Goal: Use online tool/utility: Utilize a website feature to perform a specific function

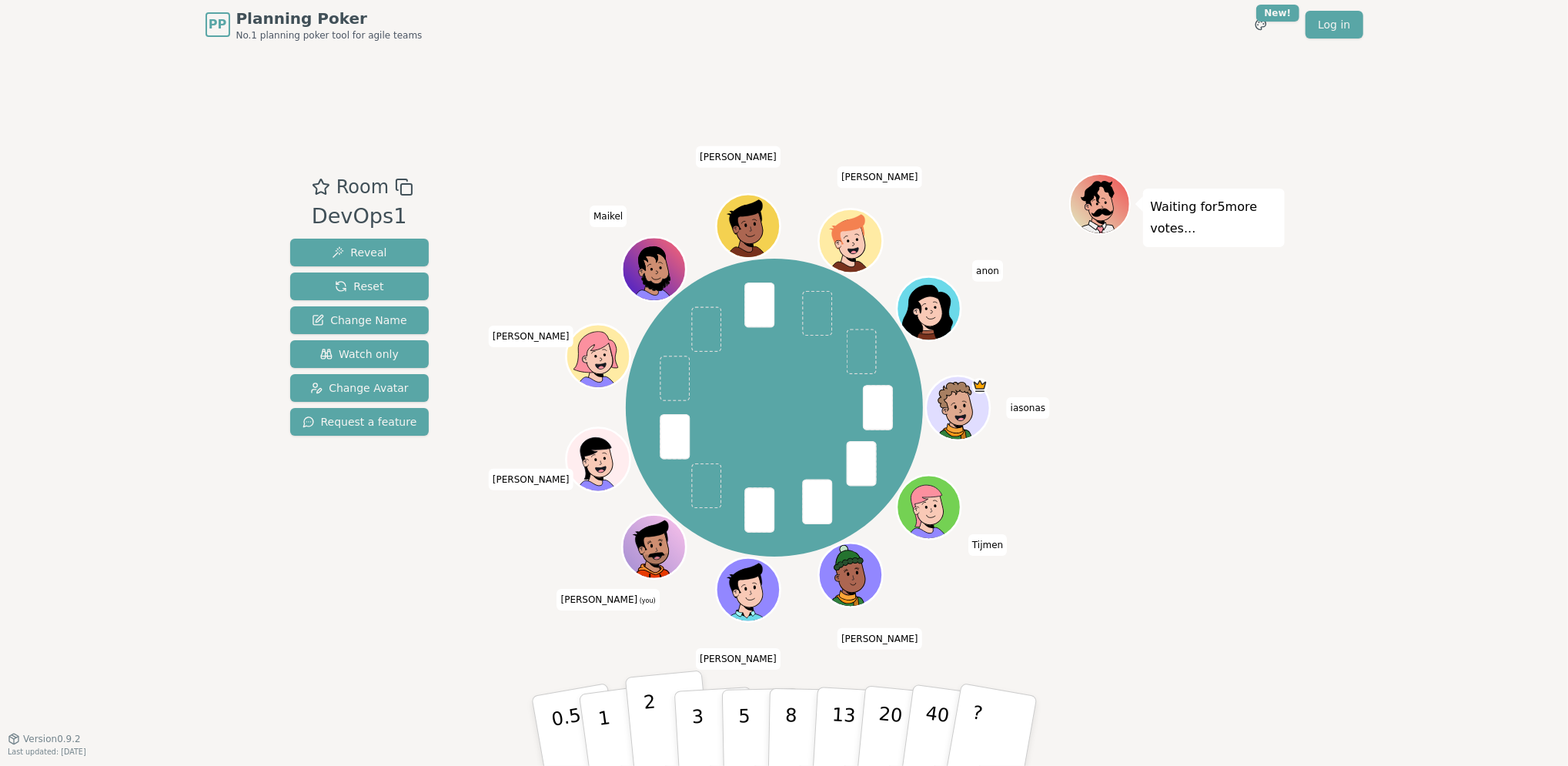
click at [654, 711] on button "2" at bounding box center [669, 731] width 88 height 123
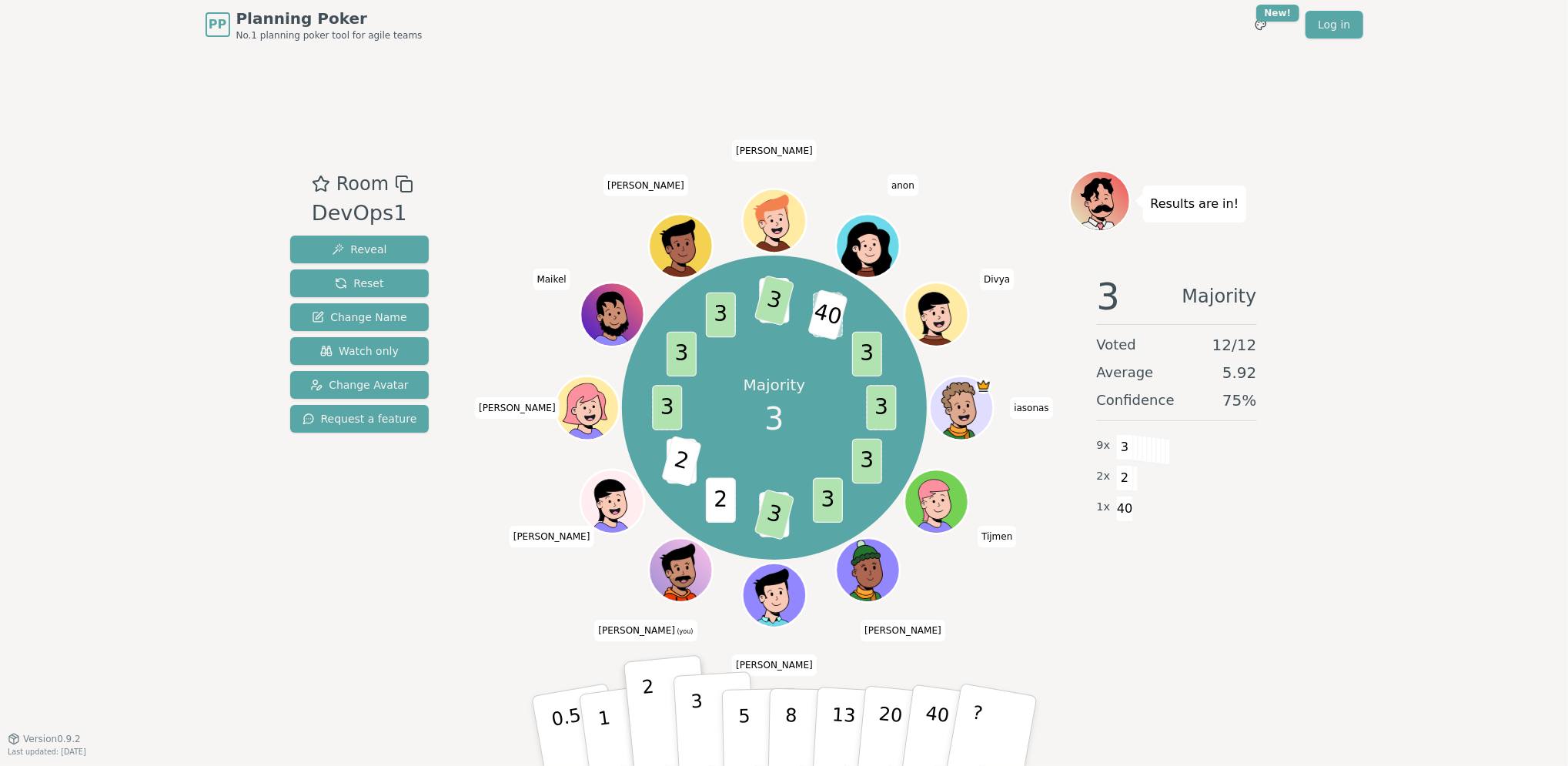
click at [691, 704] on button "3" at bounding box center [714, 731] width 84 height 120
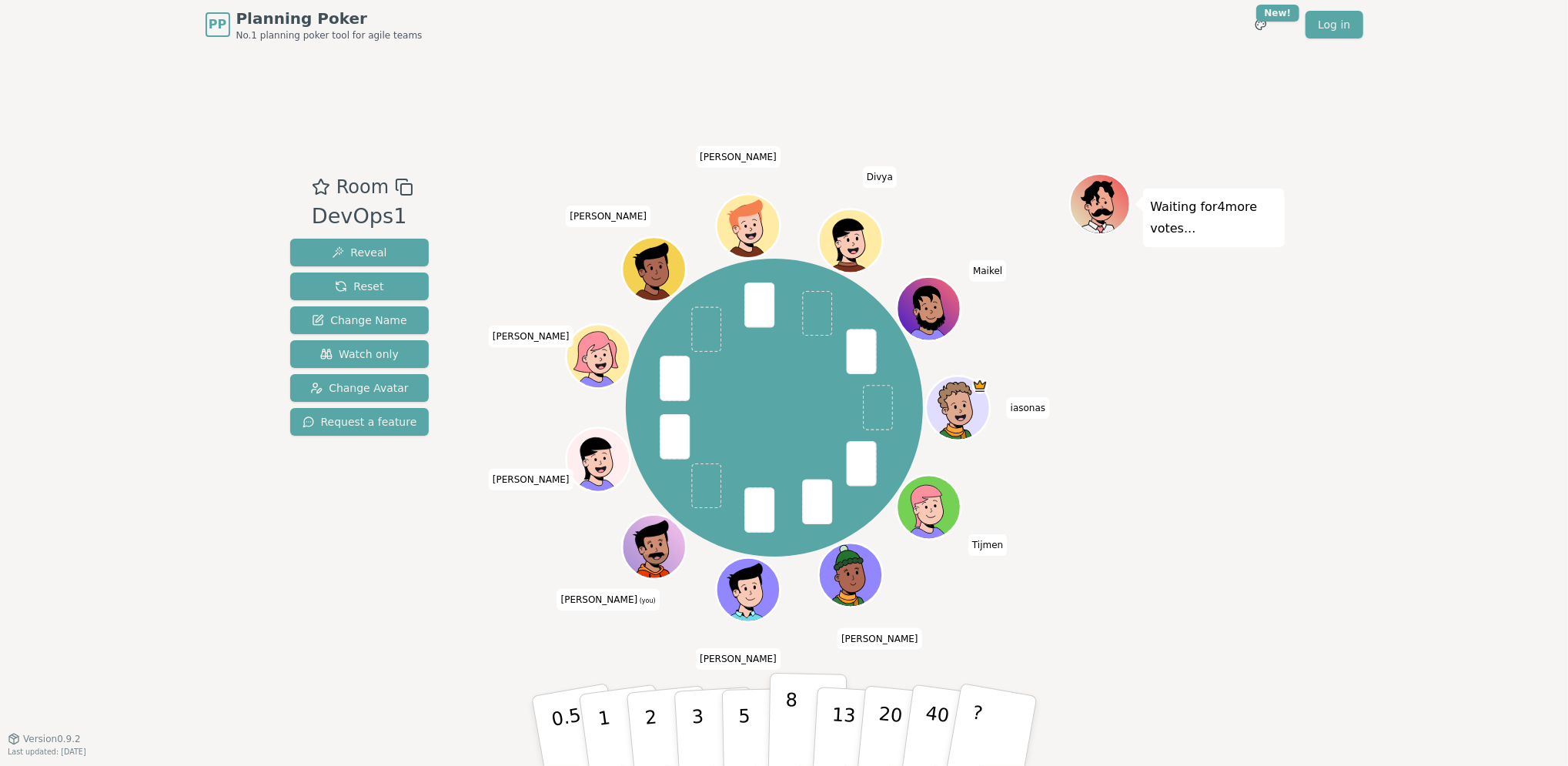
click at [799, 715] on button "8" at bounding box center [807, 731] width 79 height 117
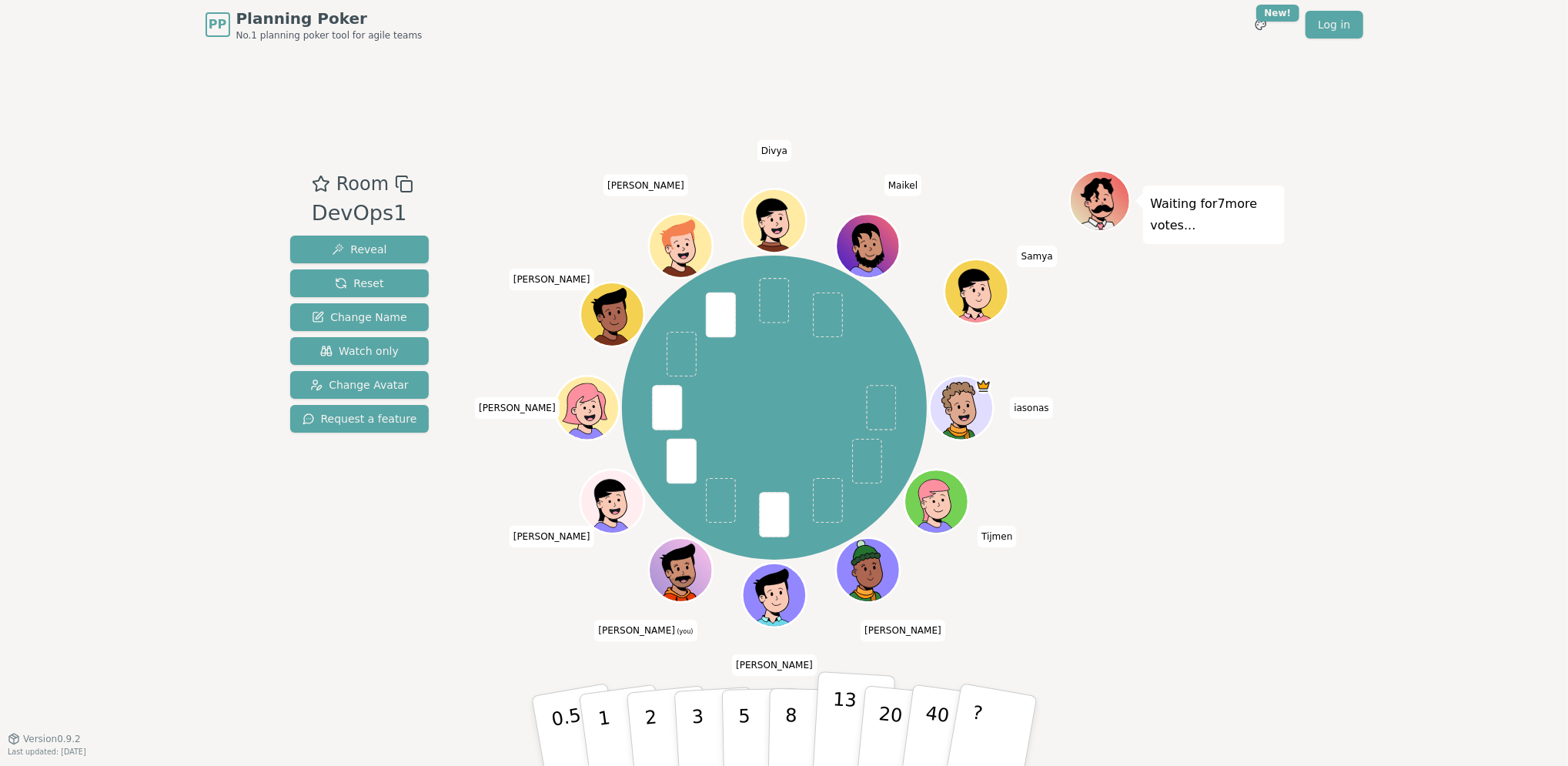
click at [840, 713] on p "13" at bounding box center [842, 731] width 28 height 85
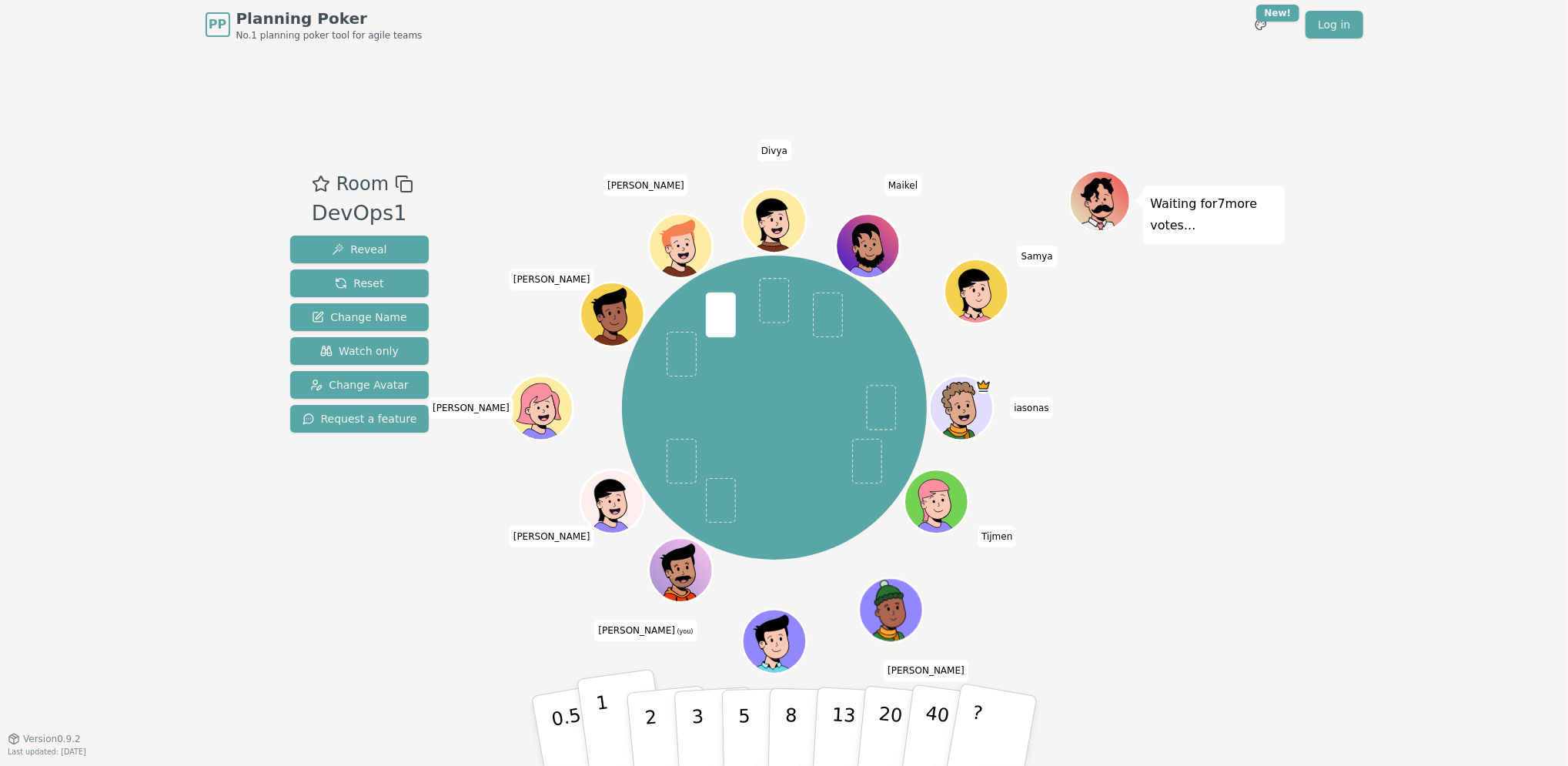
click at [604, 714] on p "1" at bounding box center [605, 733] width 23 height 84
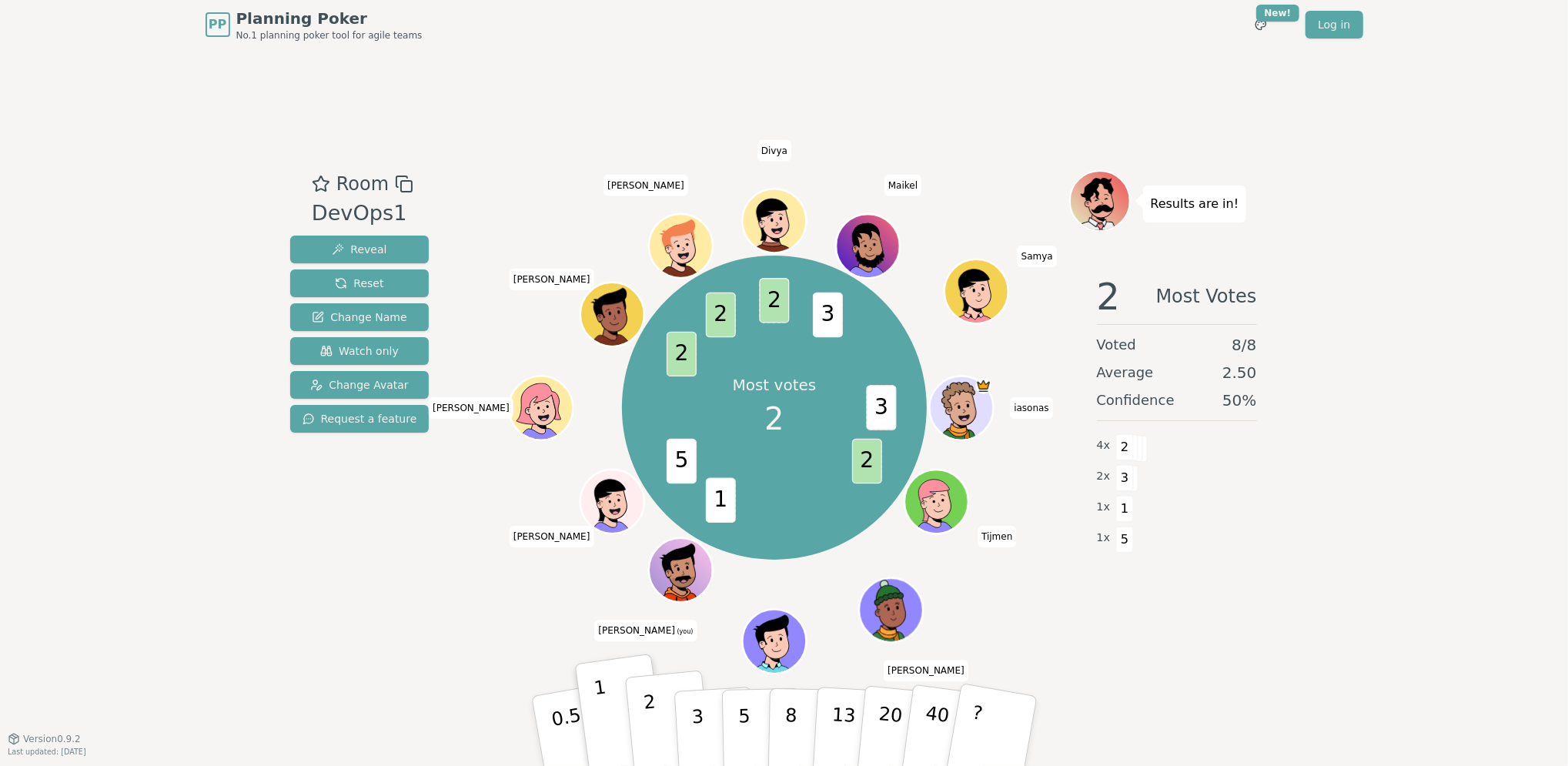
click at [661, 726] on button "2" at bounding box center [669, 731] width 88 height 123
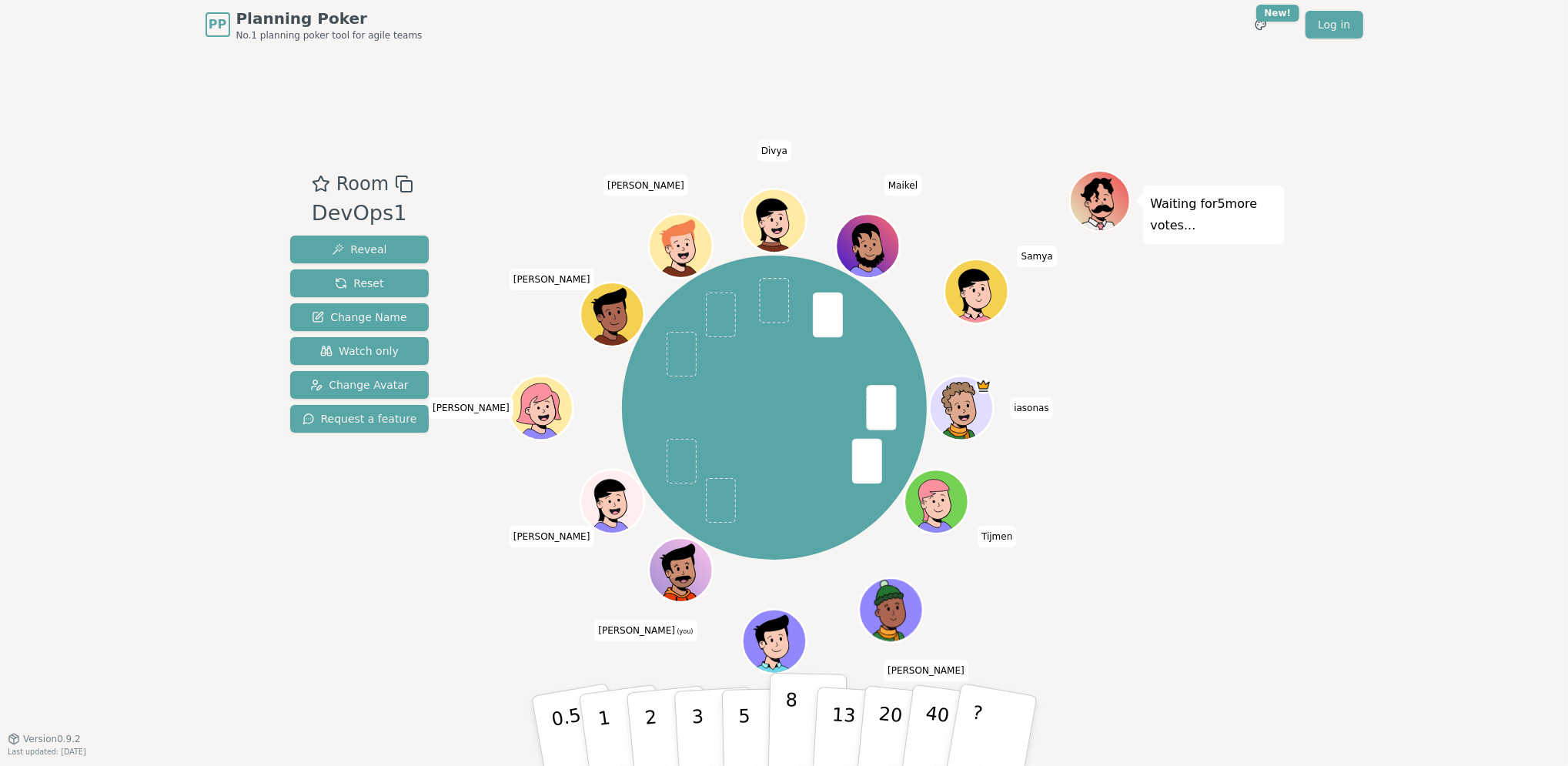
click at [788, 717] on p "8" at bounding box center [789, 731] width 13 height 83
click at [743, 708] on p "5" at bounding box center [744, 731] width 13 height 83
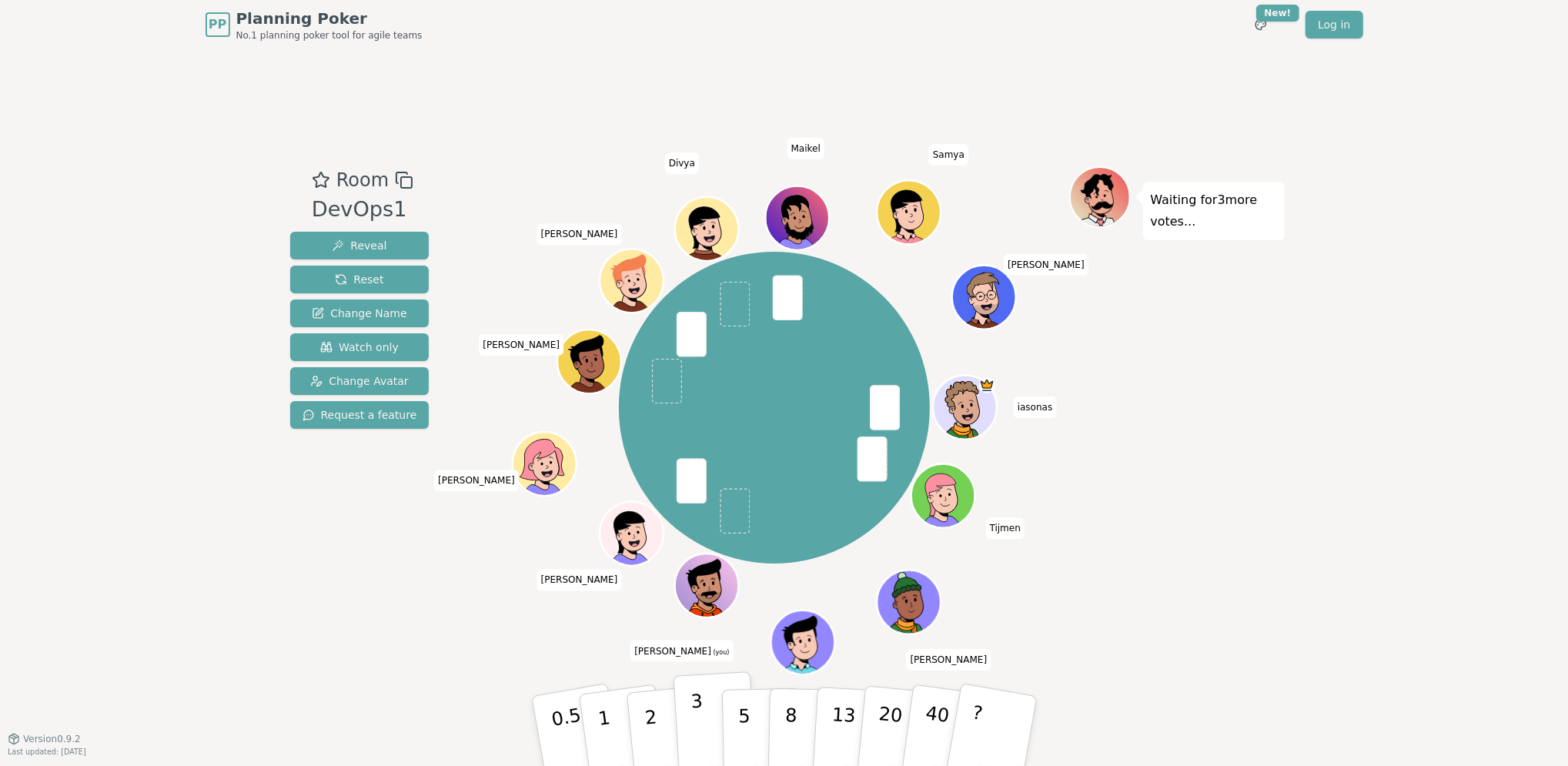
click at [693, 724] on p "3" at bounding box center [698, 732] width 17 height 84
click at [694, 721] on p "3" at bounding box center [698, 732] width 17 height 84
click at [700, 712] on p "3" at bounding box center [698, 732] width 17 height 84
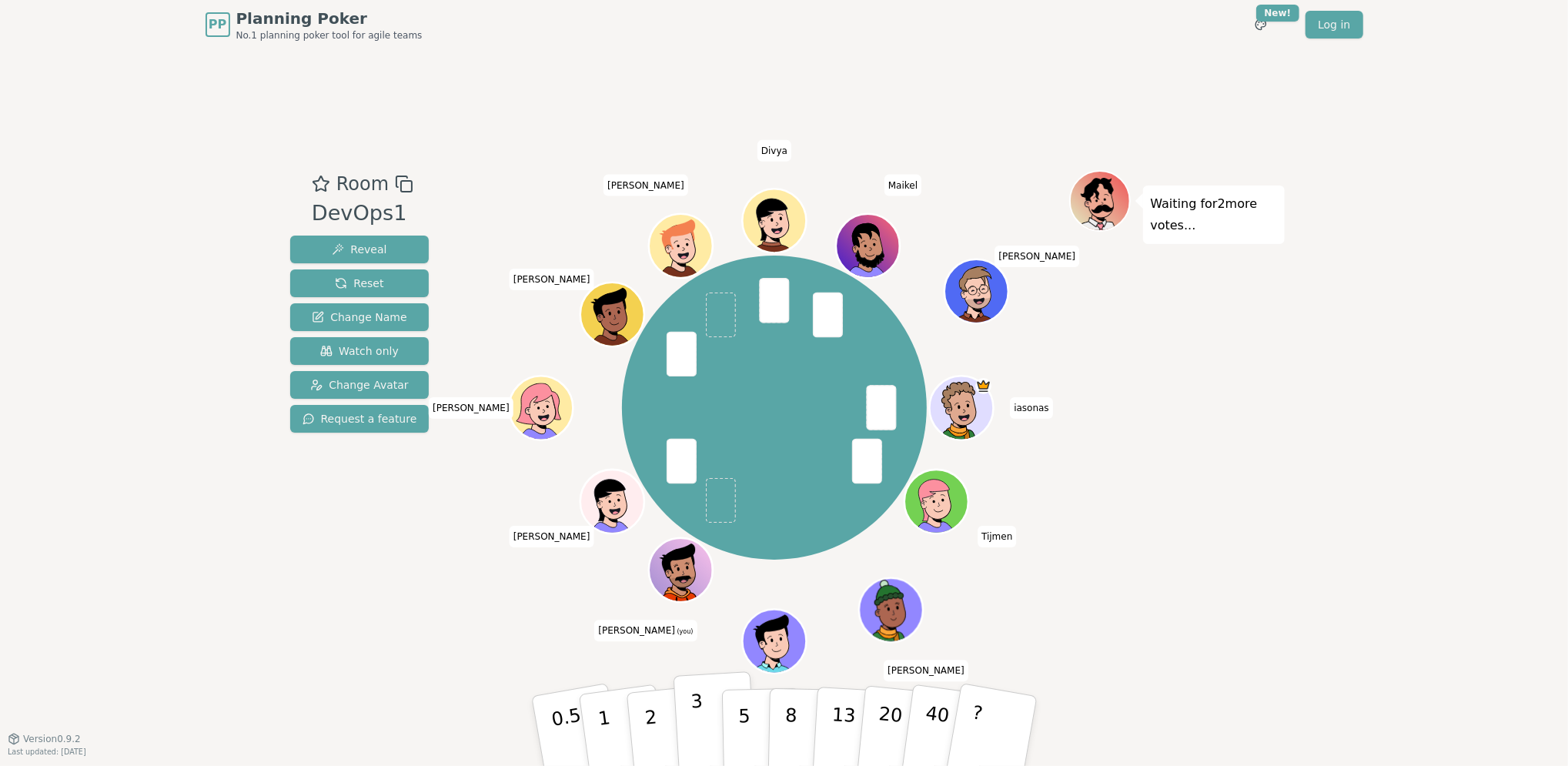
click at [684, 715] on button "3" at bounding box center [714, 731] width 84 height 120
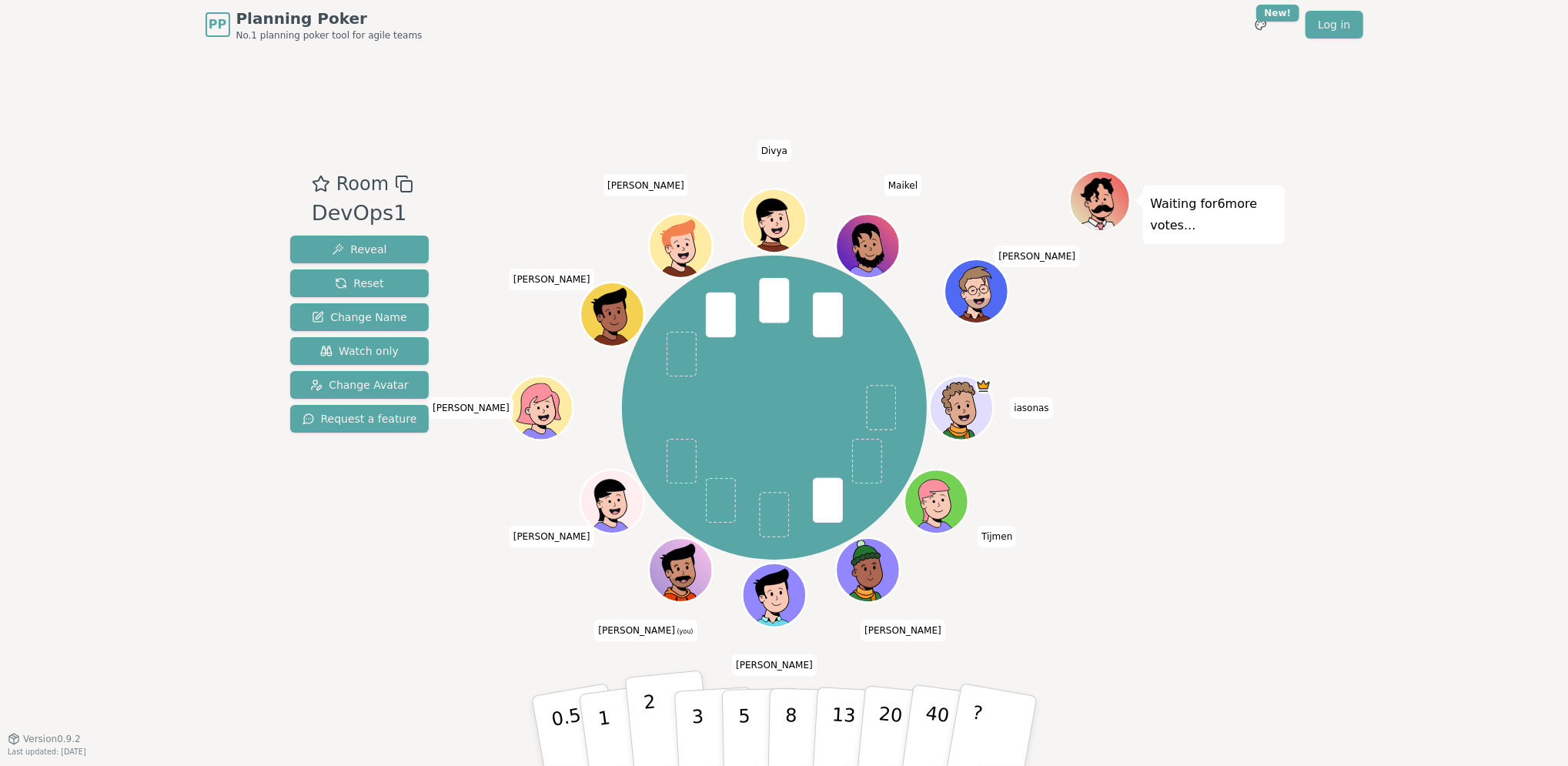
click at [654, 706] on button "2" at bounding box center [669, 731] width 88 height 123
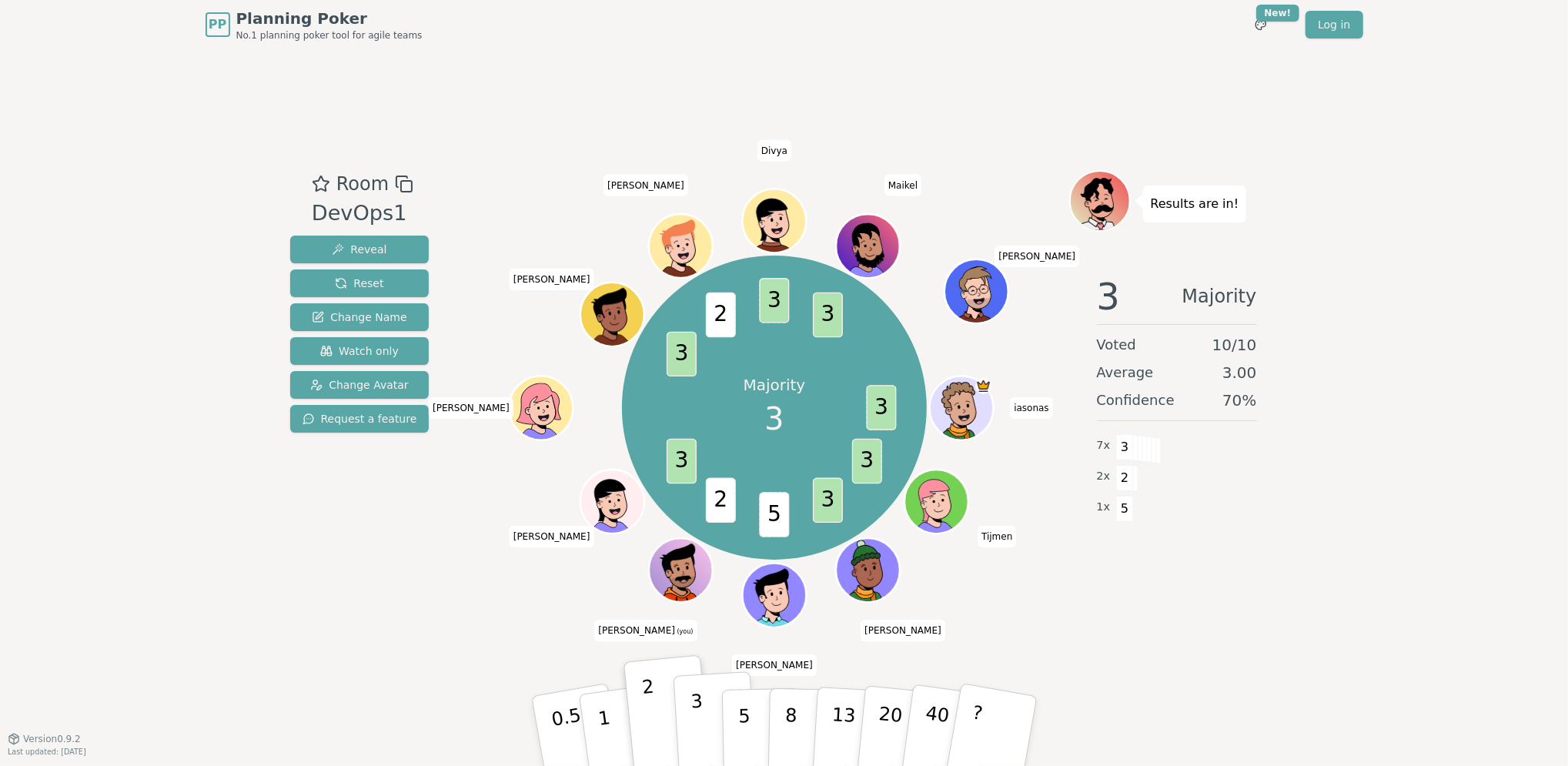
click at [706, 719] on button "3" at bounding box center [714, 731] width 84 height 120
